Goal: Transaction & Acquisition: Purchase product/service

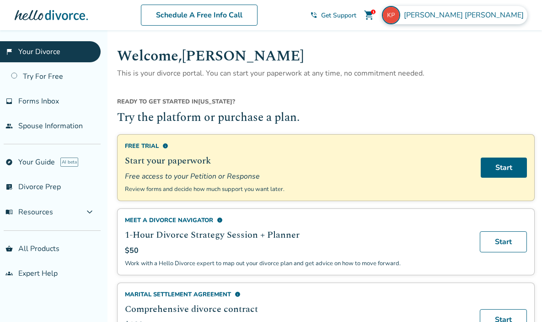
click at [400, 15] on img at bounding box center [391, 15] width 18 height 18
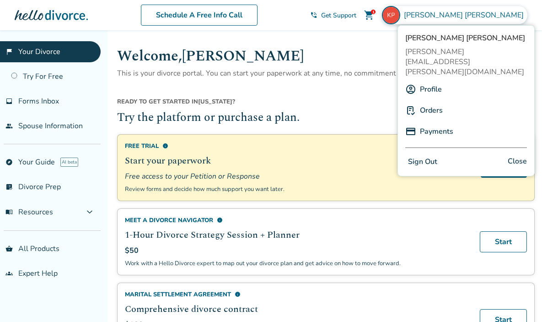
click at [425, 155] on button "Sign Out" at bounding box center [423, 161] width 35 height 13
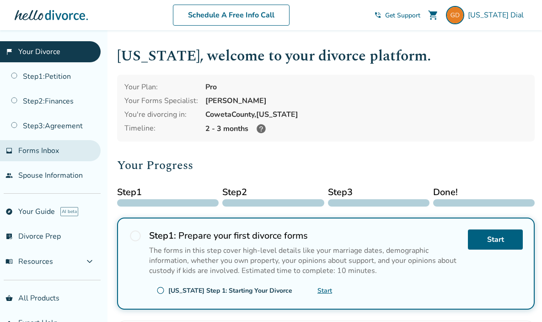
click at [50, 151] on span "Forms Inbox" at bounding box center [38, 151] width 41 height 10
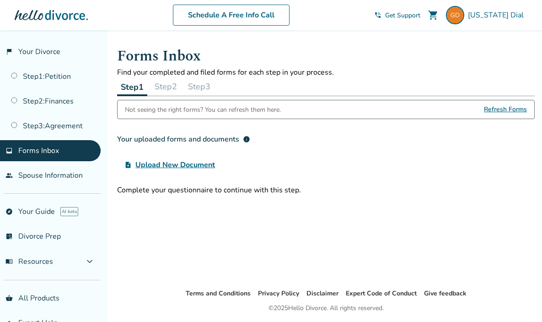
click at [137, 233] on div "Forms Inbox Find your completed and filed forms for each step in your process. …" at bounding box center [326, 159] width 433 height 258
click at [50, 149] on span "Forms Inbox" at bounding box center [38, 151] width 41 height 10
click at [335, 220] on div "Forms Inbox Find your completed and filed forms for each step in your process. …" at bounding box center [326, 159] width 433 height 258
click at [49, 77] on link "Step 1 : Petition" at bounding box center [50, 76] width 101 height 21
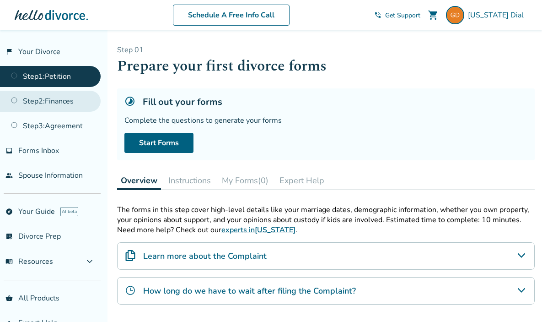
click at [48, 99] on link "Step 2 : Finances" at bounding box center [50, 101] width 101 height 21
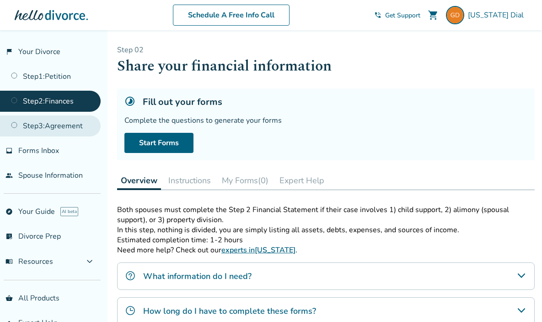
click at [61, 128] on link "Step 3 : Agreement" at bounding box center [50, 125] width 101 height 21
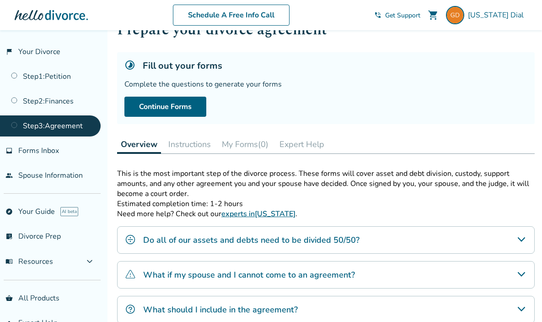
scroll to position [157, 0]
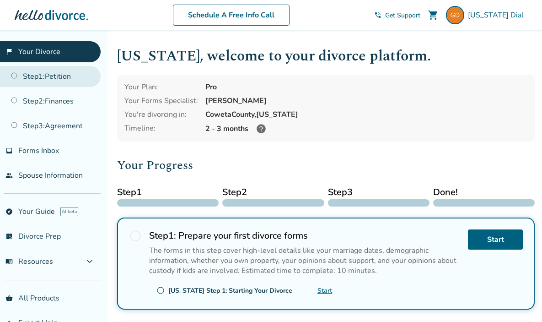
click at [48, 73] on link "Step 1 : Petition" at bounding box center [50, 76] width 101 height 21
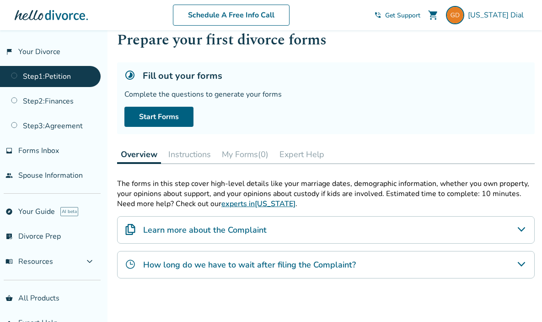
scroll to position [49, 0]
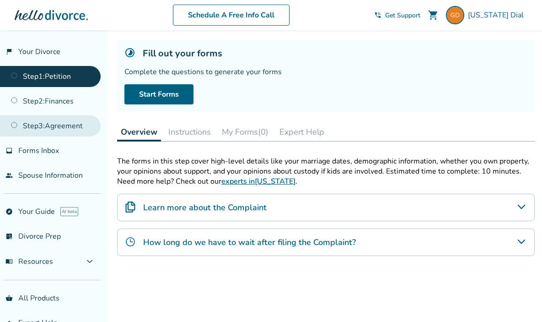
click at [65, 127] on link "Step 3 : Agreement" at bounding box center [50, 125] width 101 height 21
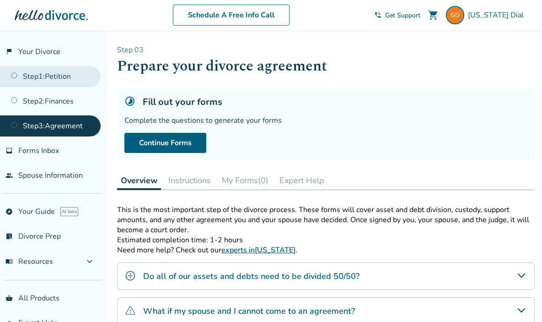
click at [57, 75] on link "Step 1 : Petition" at bounding box center [50, 76] width 101 height 21
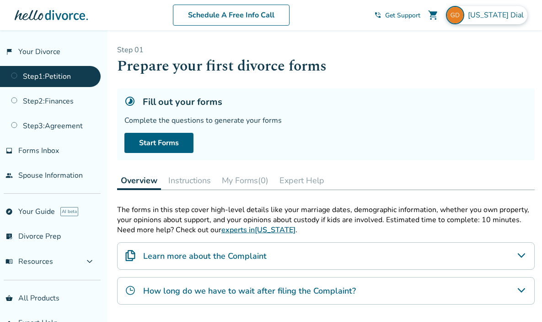
click at [465, 10] on img at bounding box center [455, 15] width 18 height 18
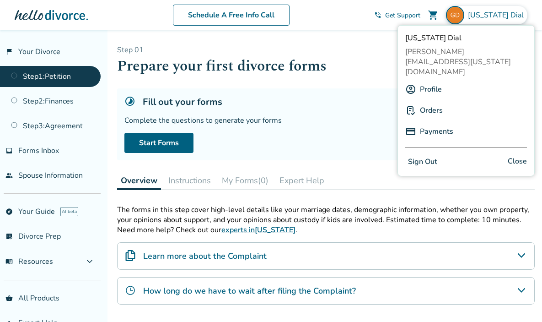
click at [320, 101] on div "Fill out your forms" at bounding box center [325, 102] width 403 height 12
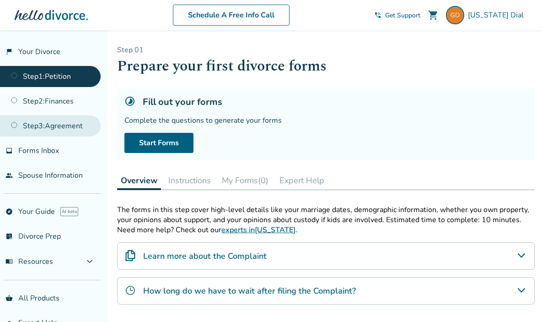
click at [50, 123] on link "Step 3 : Agreement" at bounding box center [50, 125] width 101 height 21
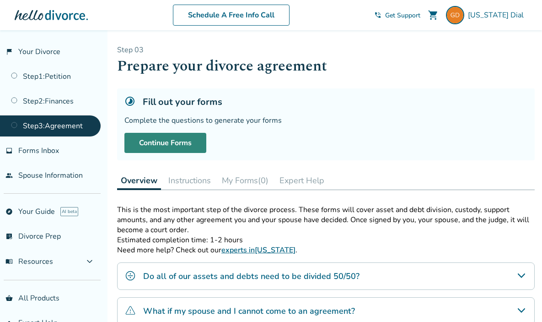
click at [184, 143] on link "Continue Forms" at bounding box center [165, 143] width 82 height 20
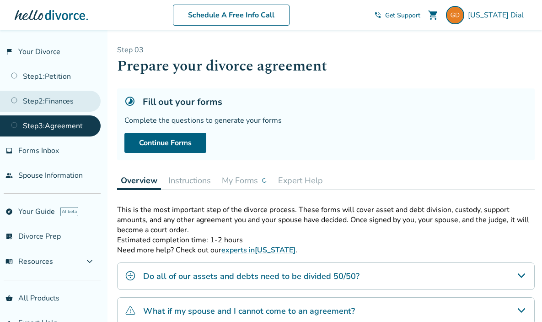
click at [60, 102] on link "Step 2 : Finances" at bounding box center [50, 101] width 101 height 21
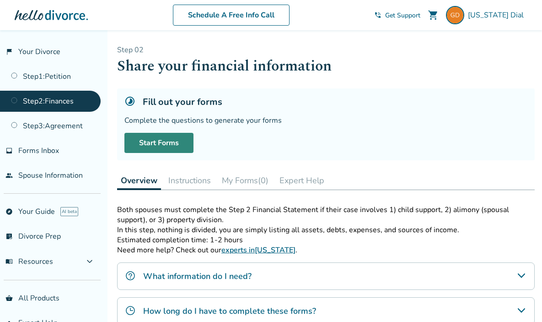
click at [162, 141] on link "Start Forms" at bounding box center [158, 143] width 69 height 20
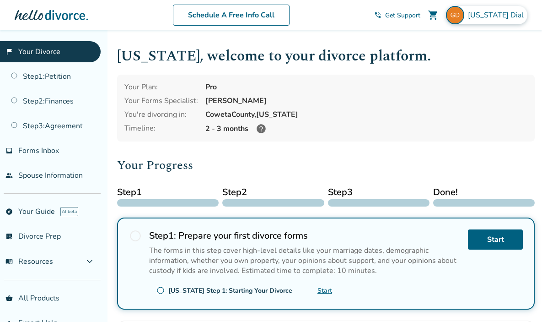
click at [504, 13] on span "Georgia Dial" at bounding box center [498, 15] width 60 height 10
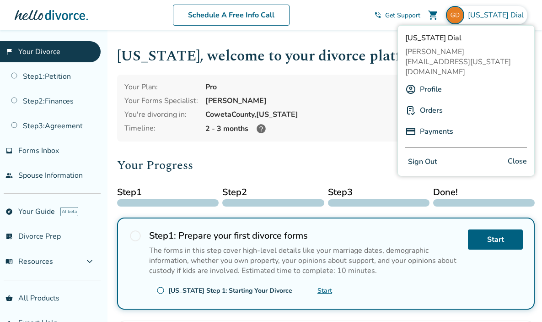
click at [422, 155] on button "Sign Out" at bounding box center [423, 161] width 35 height 13
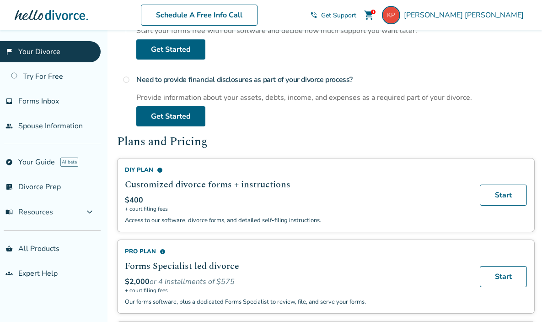
scroll to position [514, 0]
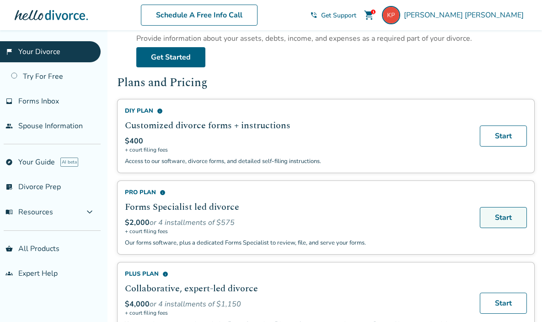
click at [498, 213] on link "Start" at bounding box center [503, 217] width 47 height 21
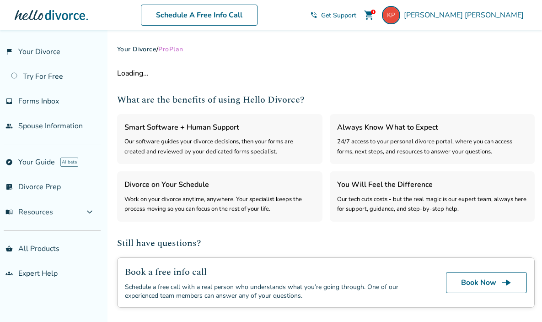
select select "***"
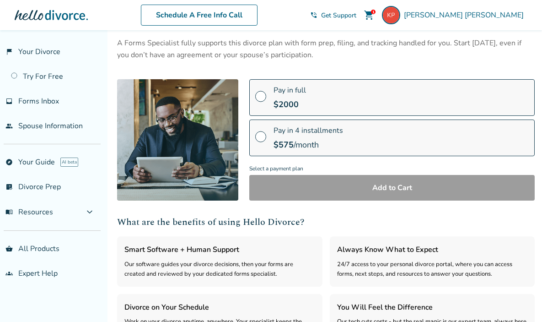
scroll to position [65, 0]
click at [259, 94] on span at bounding box center [260, 99] width 11 height 10
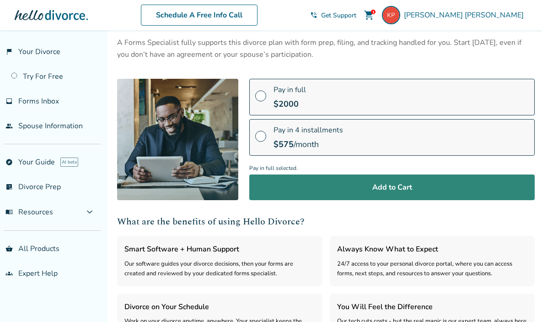
click at [386, 186] on button "Add to Cart" at bounding box center [392, 187] width 286 height 26
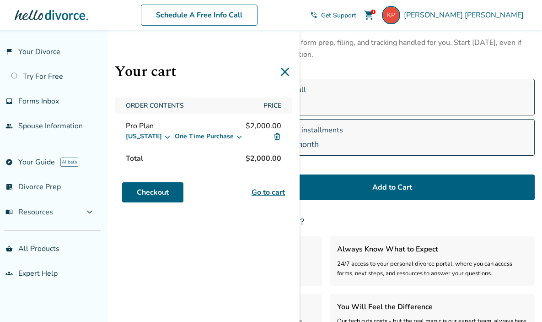
click at [274, 193] on link "Go to cart" at bounding box center [268, 192] width 33 height 11
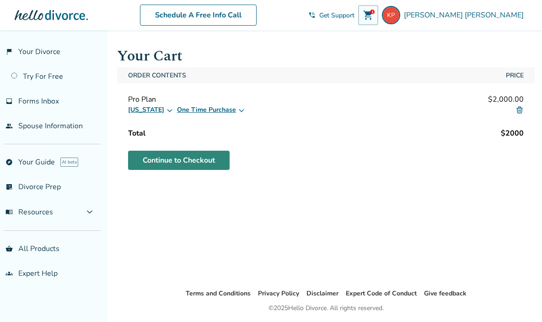
click at [184, 160] on link "Continue to Checkout" at bounding box center [179, 160] width 102 height 19
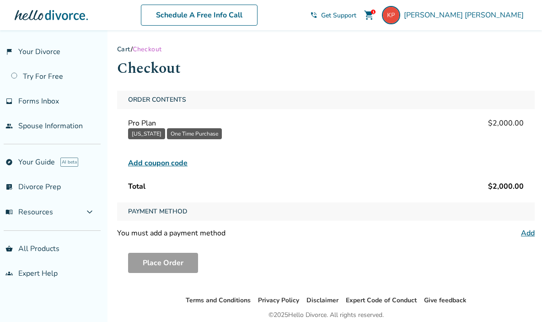
click at [174, 163] on span "Add coupon code" at bounding box center [158, 162] width 60 height 11
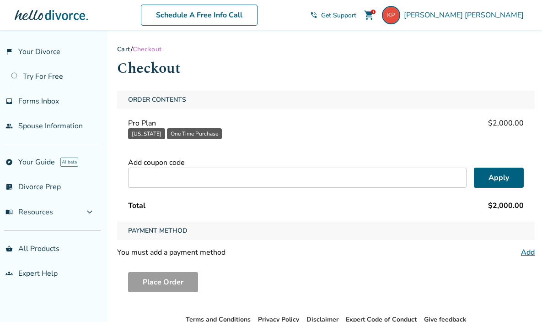
click at [159, 180] on input "text" at bounding box center [297, 178] width 339 height 20
type input "*********"
click at [502, 175] on button "Apply" at bounding box center [499, 178] width 50 height 20
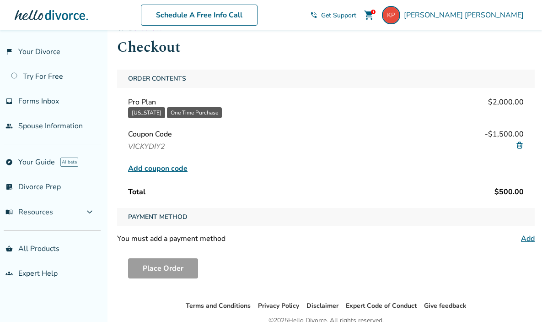
scroll to position [63, 0]
